Goal: Task Accomplishment & Management: Manage account settings

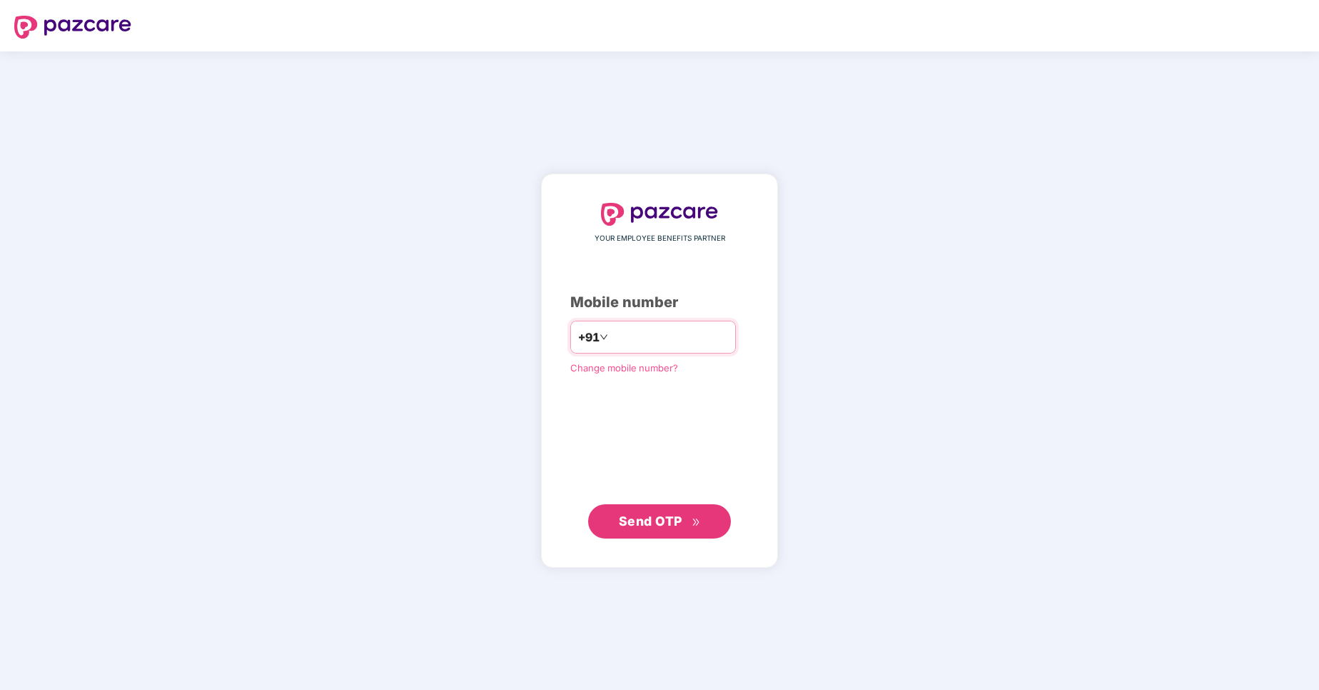
click at [622, 347] on input "number" at bounding box center [669, 337] width 117 height 23
type input "**********"
click at [635, 520] on span "Send OTP" at bounding box center [651, 520] width 64 height 15
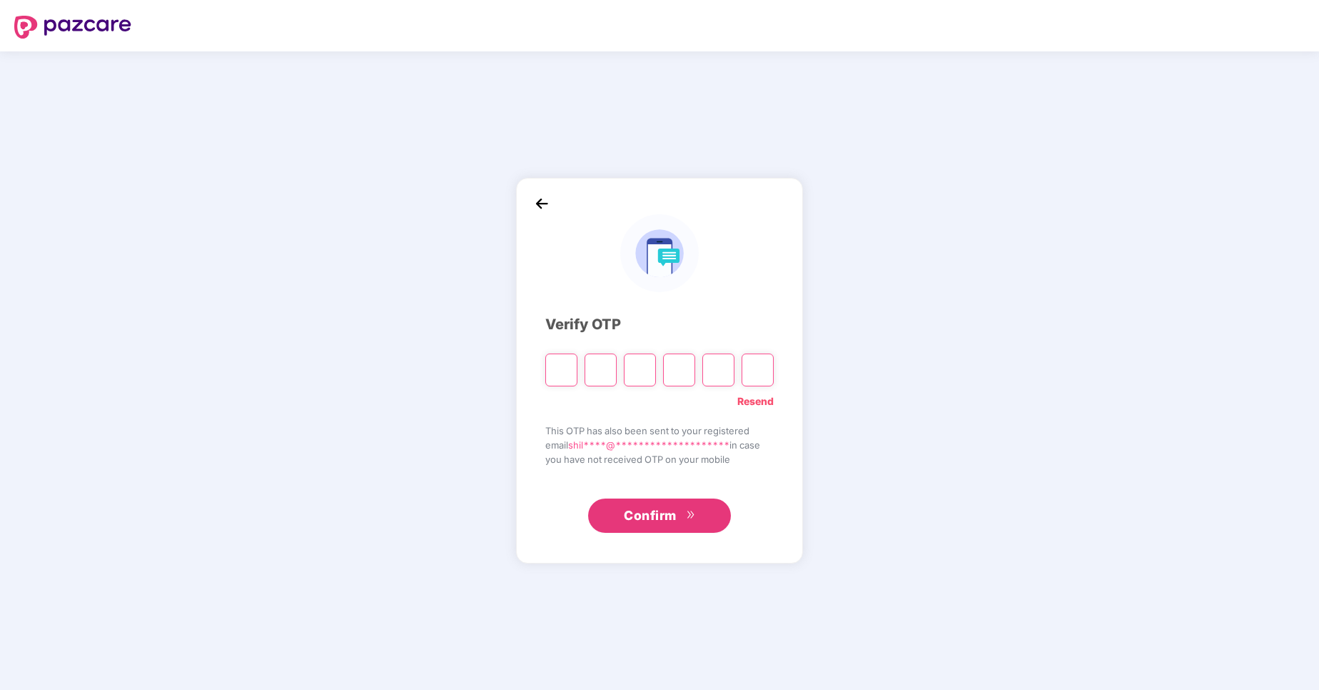
type input "*"
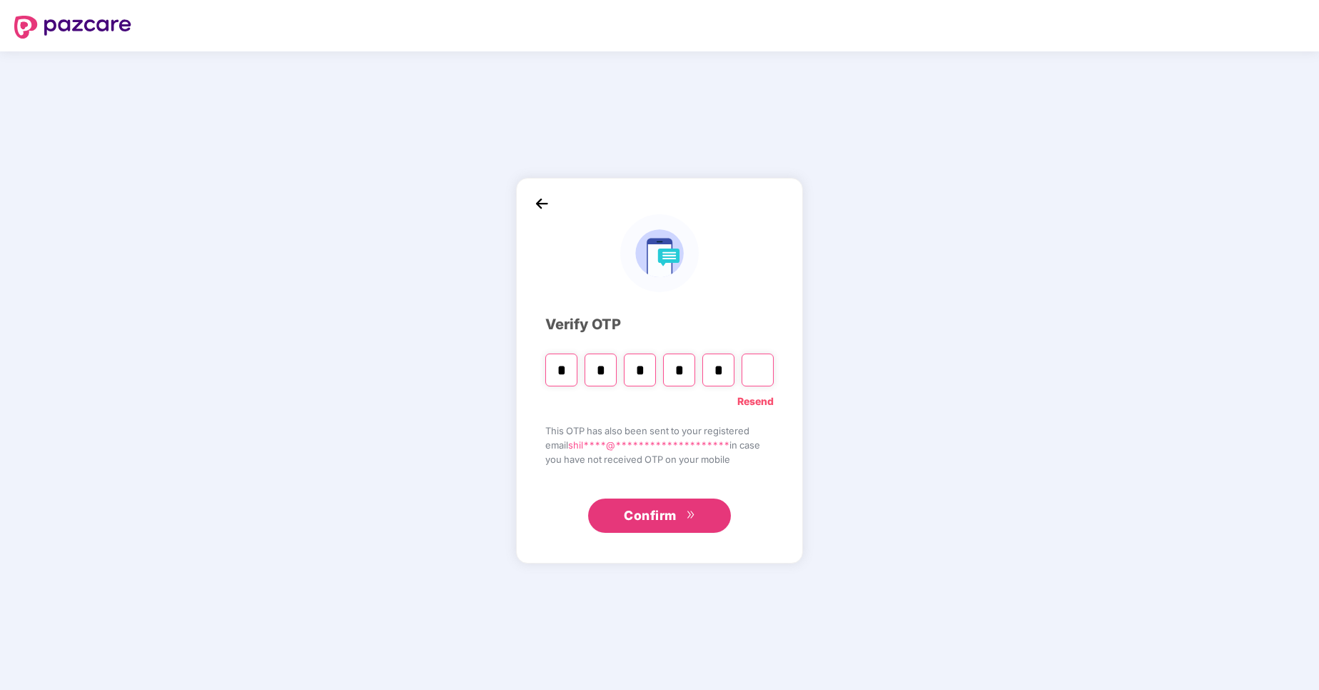
type input "*"
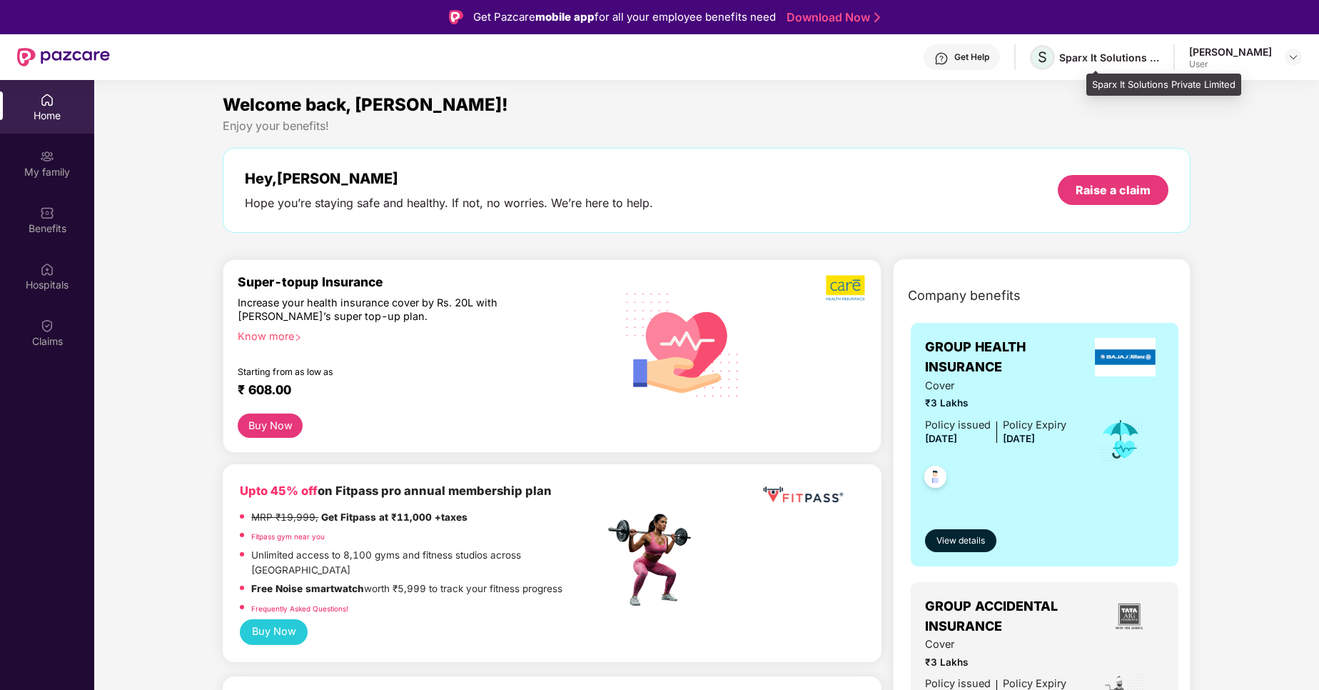
click at [1047, 50] on span "S" at bounding box center [1042, 57] width 9 height 17
click at [1257, 46] on div "[PERSON_NAME]" at bounding box center [1231, 52] width 83 height 14
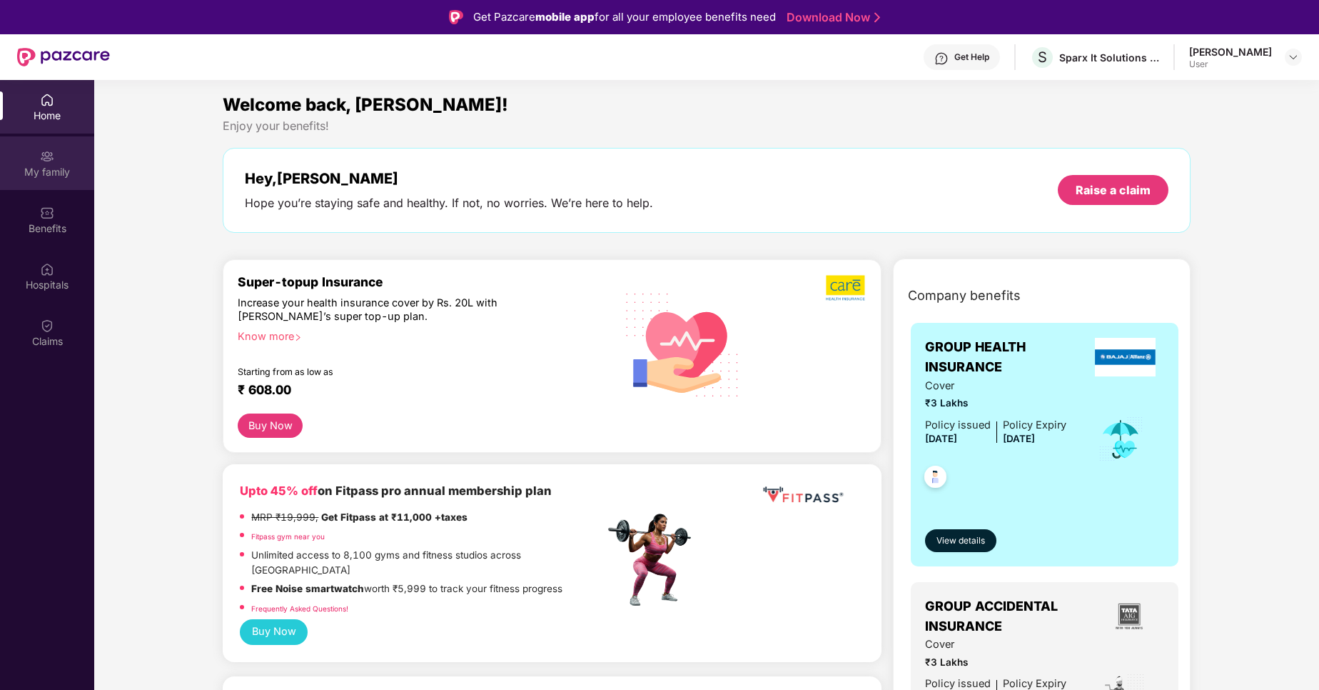
click at [45, 171] on div "My family" at bounding box center [47, 172] width 94 height 14
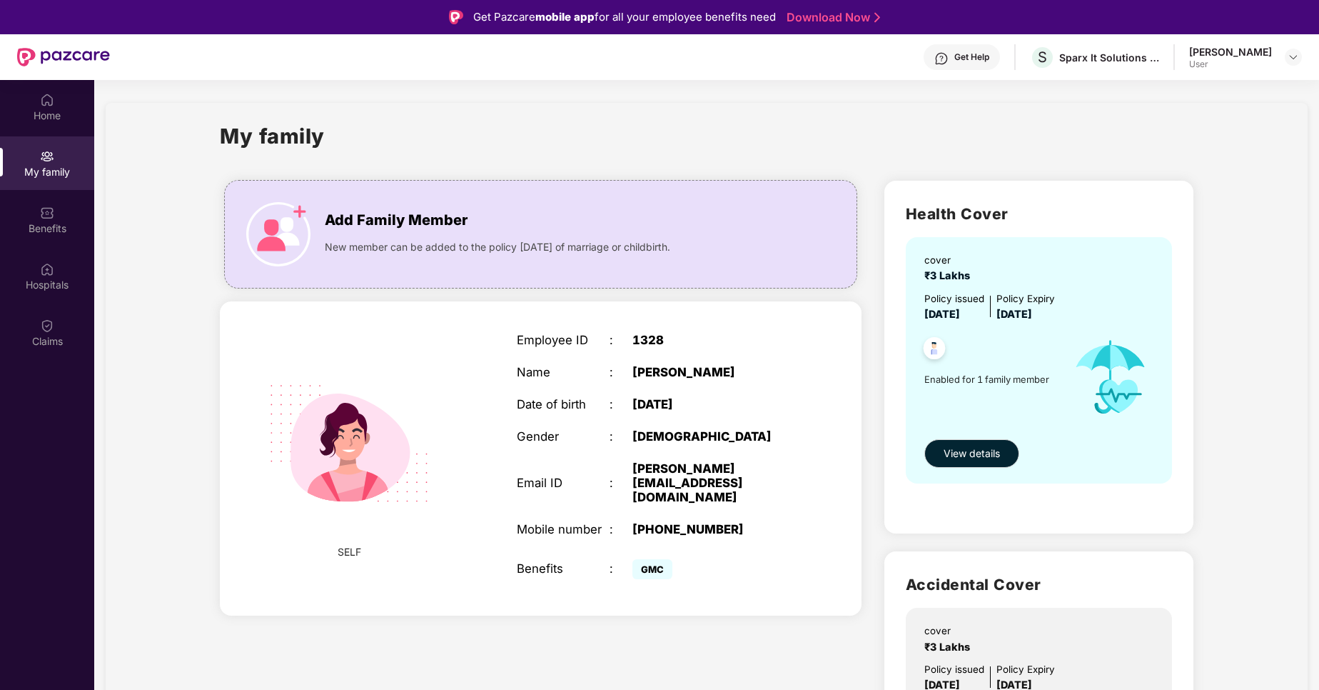
click at [640, 339] on div "1328" at bounding box center [714, 340] width 162 height 14
drag, startPoint x: 640, startPoint y: 339, endPoint x: 650, endPoint y: 339, distance: 10.0
click at [650, 339] on div "1328" at bounding box center [714, 340] width 162 height 14
click at [608, 250] on span "New member can be added to the policy [DATE] of marriage or childbirth." at bounding box center [498, 247] width 346 height 16
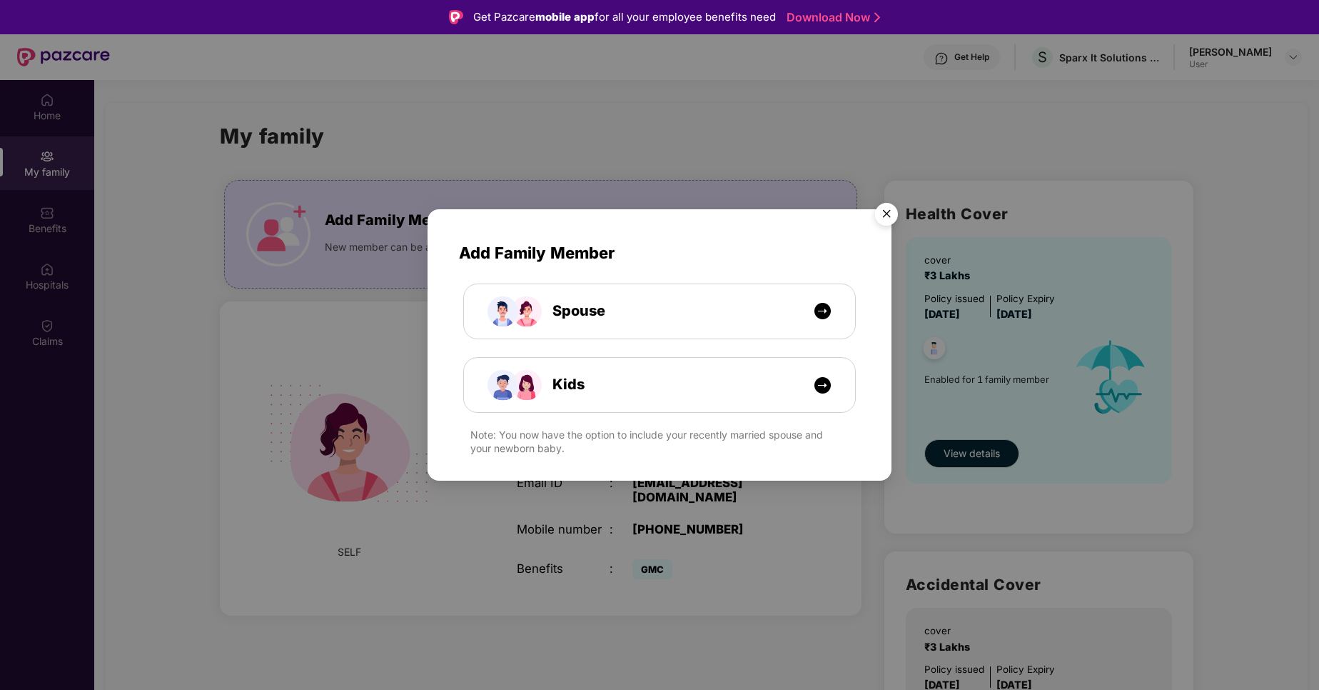
click at [888, 209] on img "Close" at bounding box center [887, 216] width 40 height 40
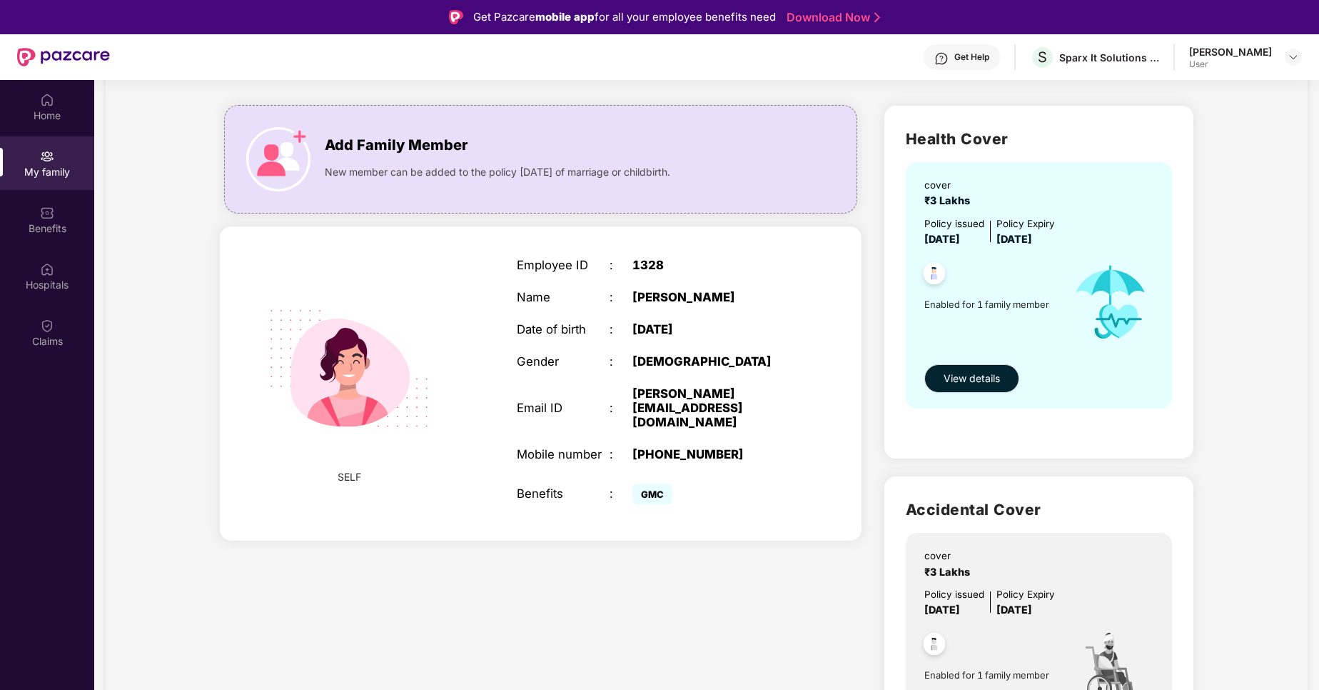
scroll to position [62, 0]
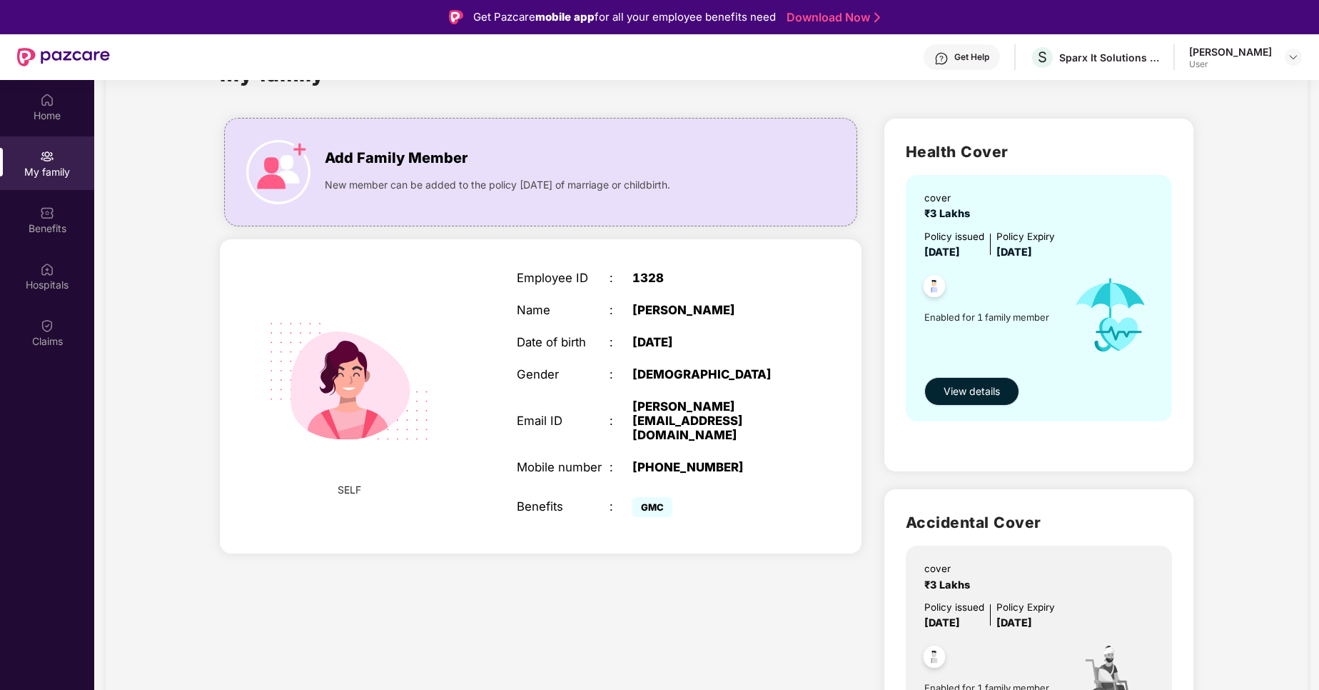
click at [990, 398] on span "View details" at bounding box center [972, 391] width 56 height 16
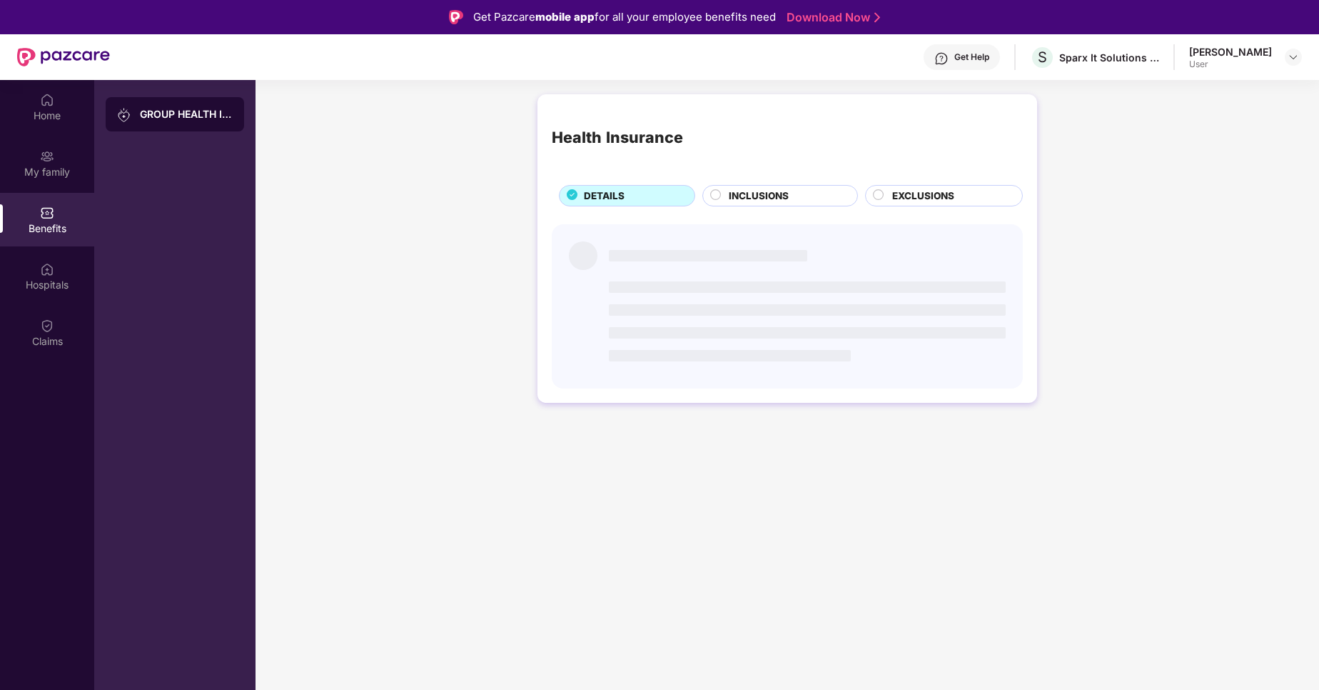
scroll to position [0, 0]
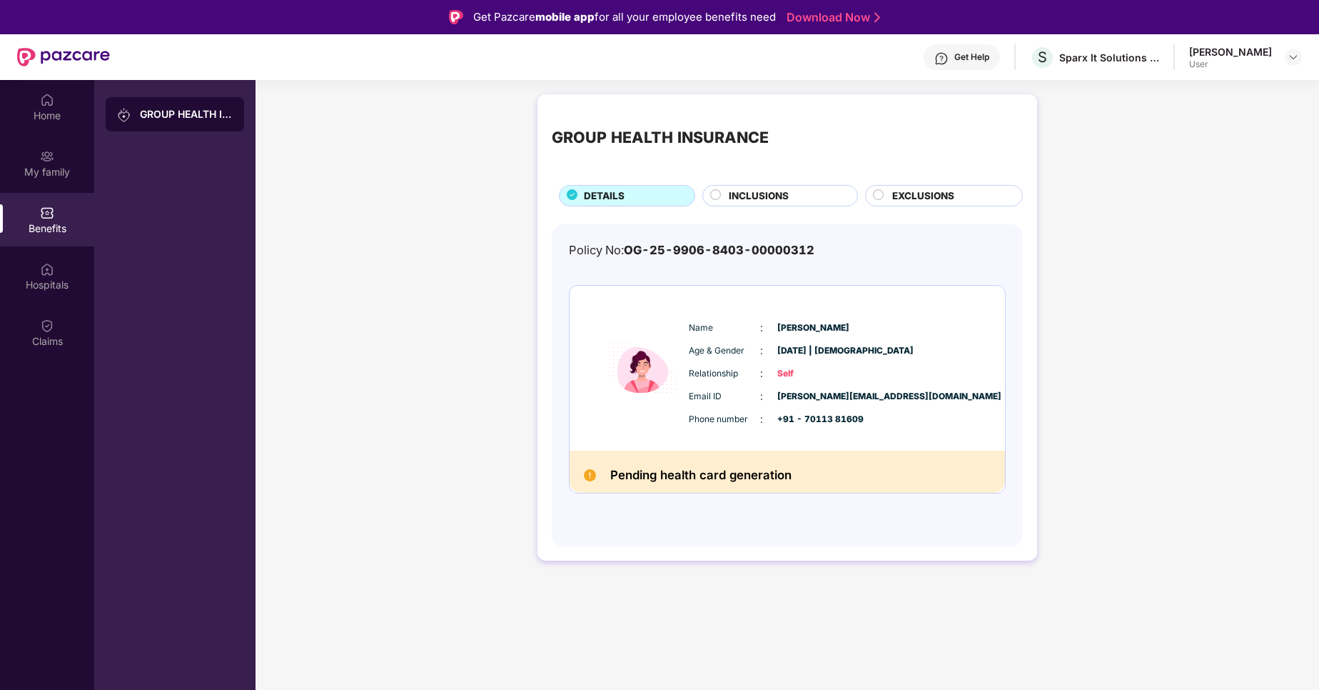
click at [758, 193] on span "INCLUSIONS" at bounding box center [759, 195] width 60 height 15
